Goal: Navigation & Orientation: Find specific page/section

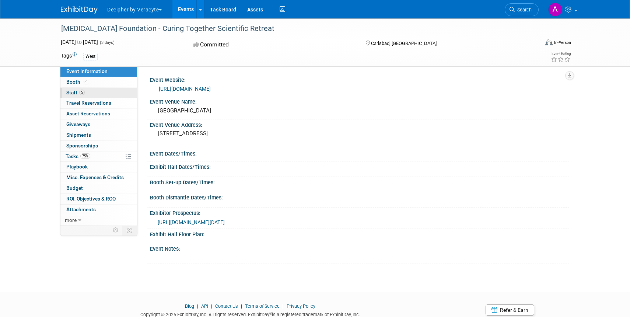
click at [77, 92] on span "Staff 5" at bounding box center [75, 92] width 18 height 6
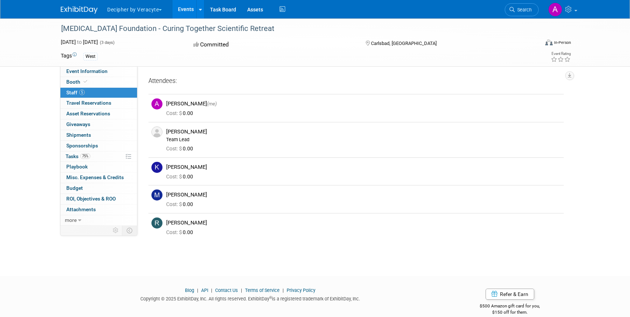
click at [183, 10] on link "Events" at bounding box center [185, 9] width 27 height 18
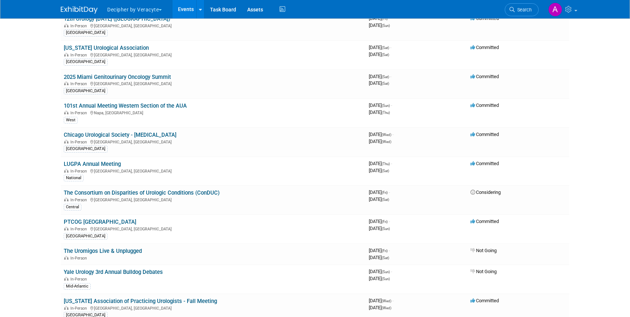
scroll to position [471, 0]
click at [162, 190] on link "The Consortium on Disparities of Urologic Conditions (ConDUC)" at bounding box center [142, 192] width 156 height 7
